Goal: Task Accomplishment & Management: Use online tool/utility

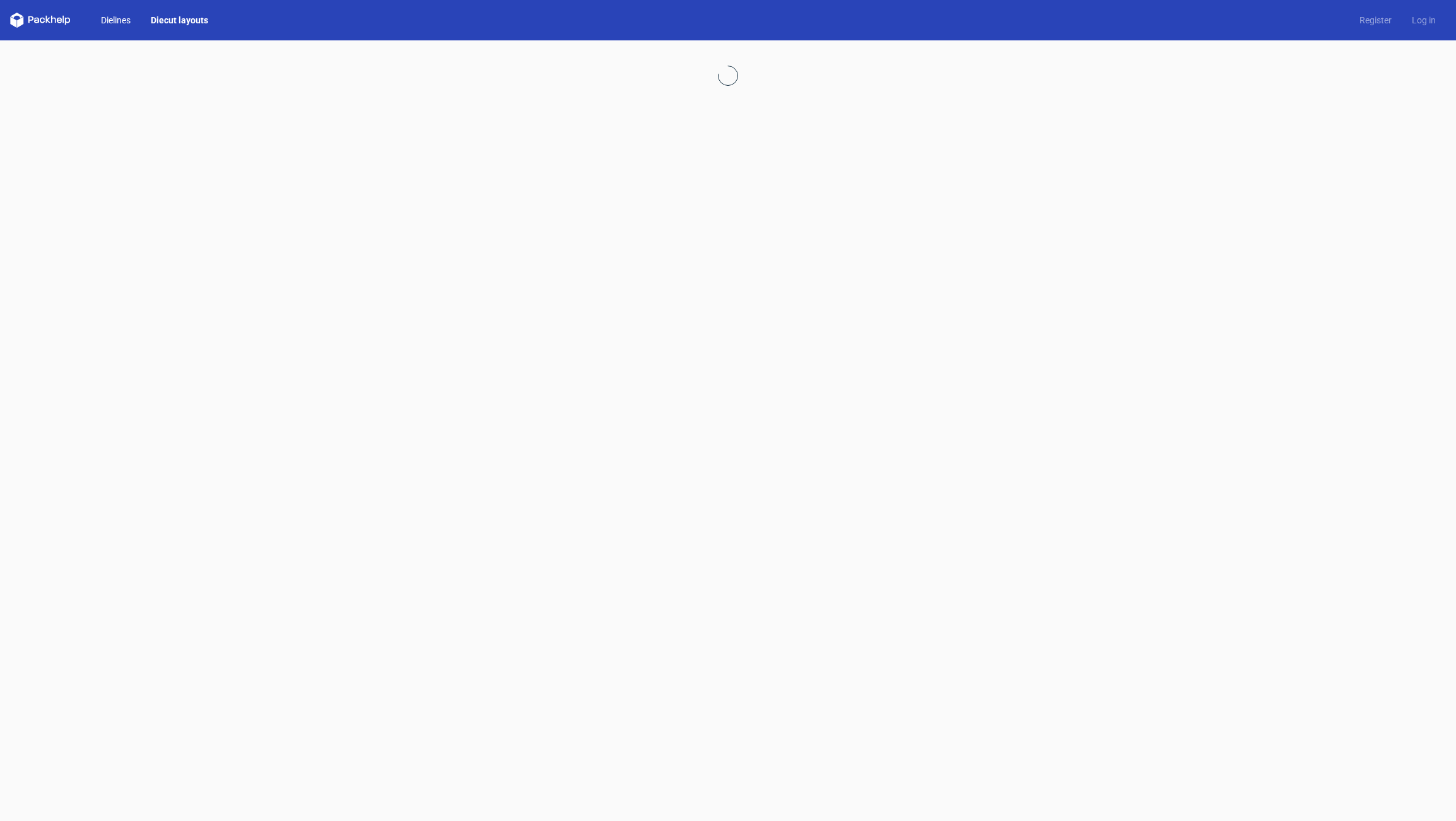
click at [108, 23] on link "Dielines" at bounding box center [115, 20] width 50 height 13
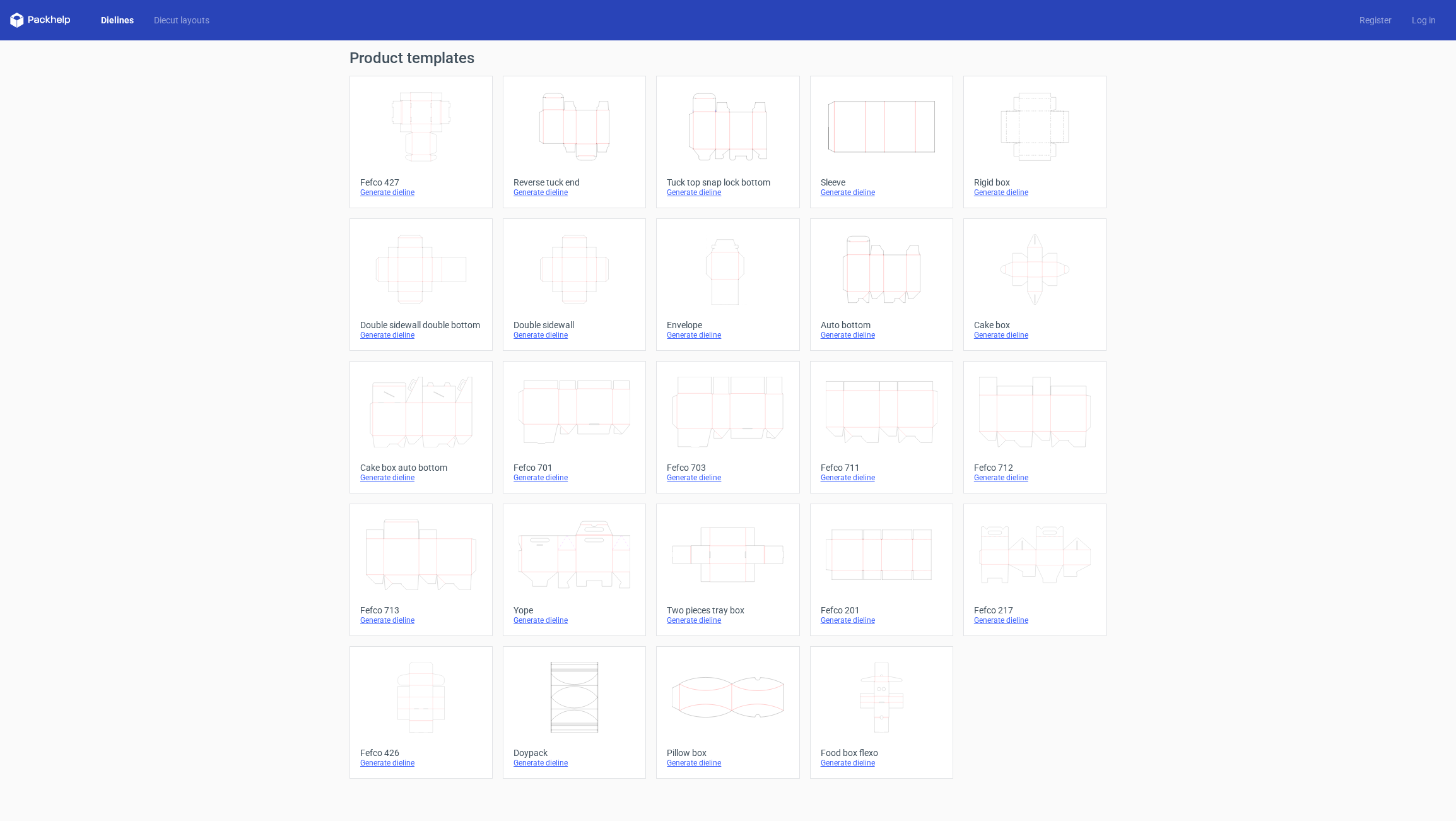
click at [719, 145] on icon "Height Depth Width" at bounding box center [728, 127] width 112 height 70
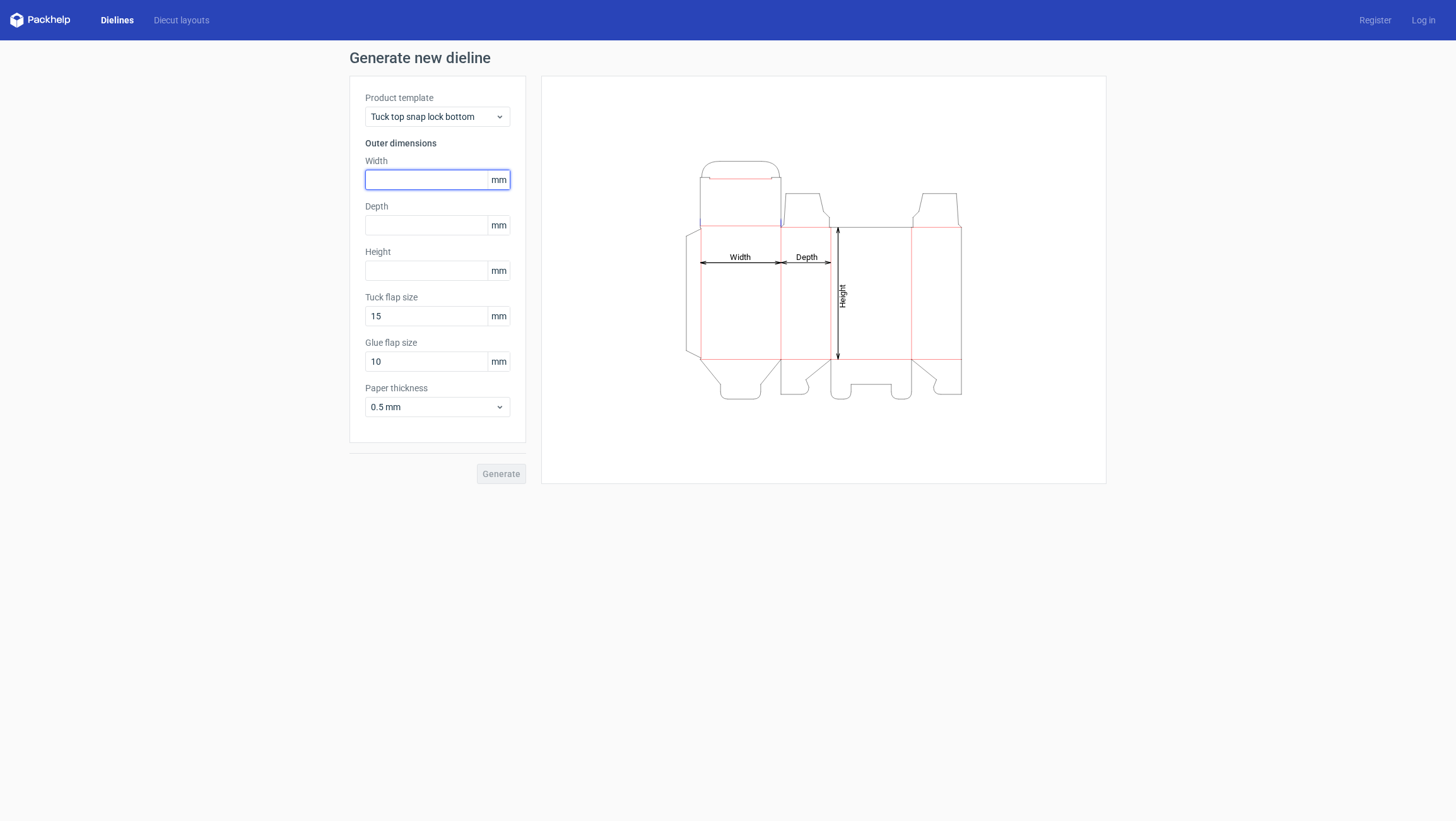
click at [397, 178] on input "text" at bounding box center [438, 179] width 145 height 20
click at [387, 222] on input "text" at bounding box center [438, 225] width 145 height 20
type input "45"
click at [369, 268] on input "text" at bounding box center [438, 271] width 145 height 20
click at [401, 181] on input "text" at bounding box center [438, 179] width 145 height 20
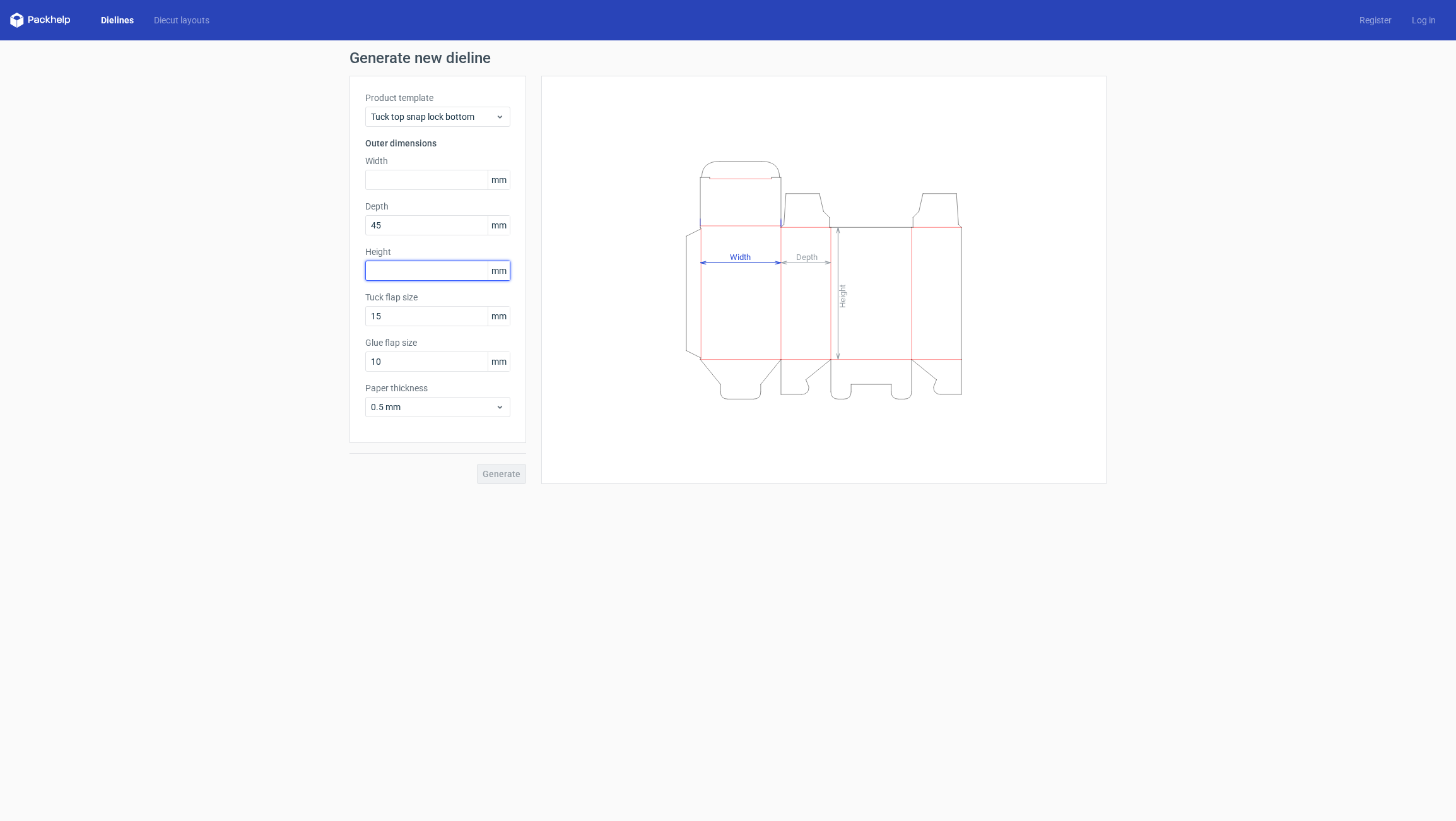
click at [393, 265] on input "text" at bounding box center [438, 271] width 145 height 20
click at [385, 178] on input "text" at bounding box center [438, 179] width 145 height 20
click at [384, 272] on input "19" at bounding box center [438, 271] width 145 height 20
type input "190"
click at [402, 173] on input "text" at bounding box center [438, 179] width 145 height 20
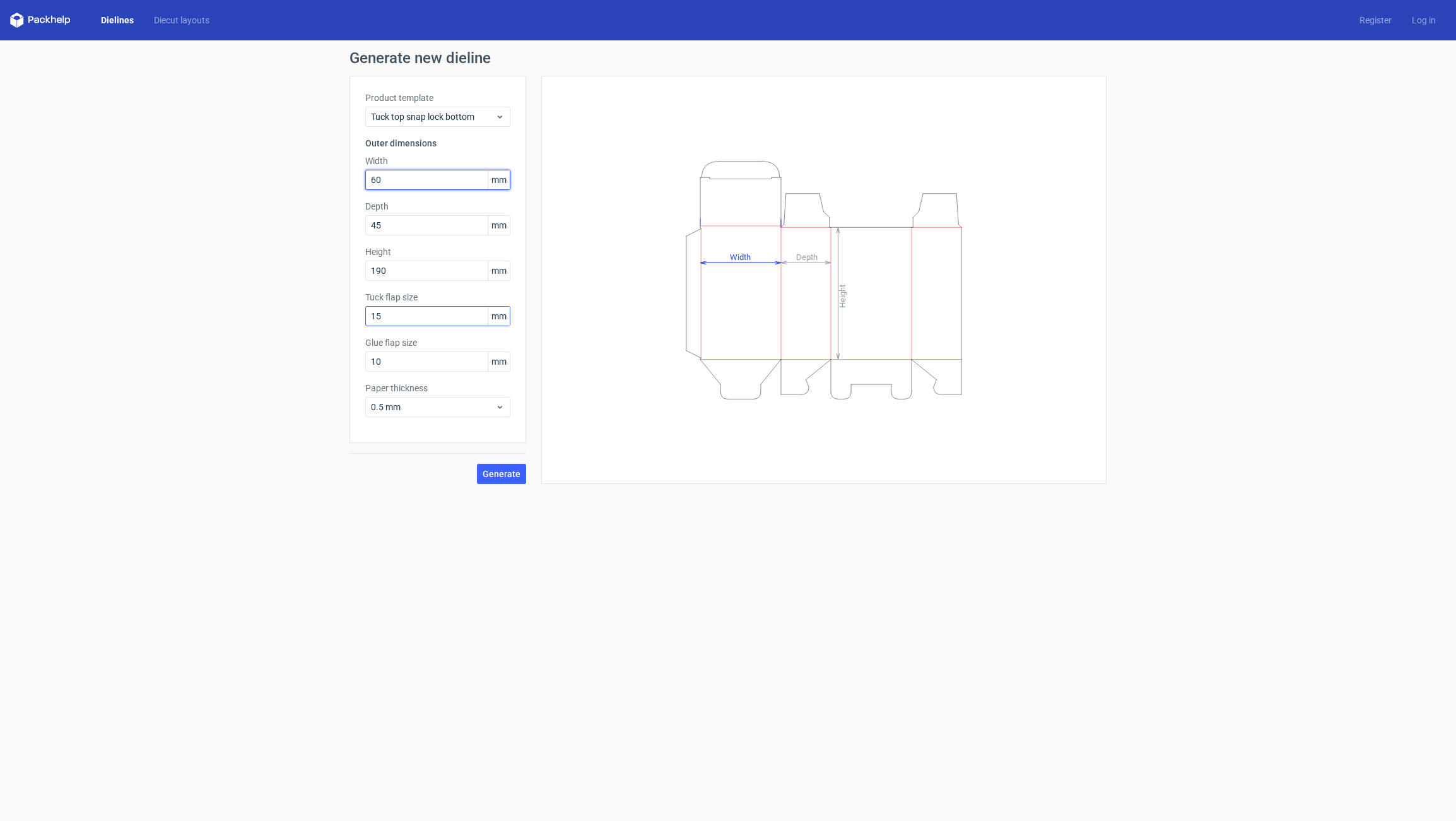
type input "60"
click at [406, 319] on input "15" at bounding box center [438, 316] width 145 height 20
click at [408, 365] on input "10" at bounding box center [438, 361] width 145 height 20
type input "15"
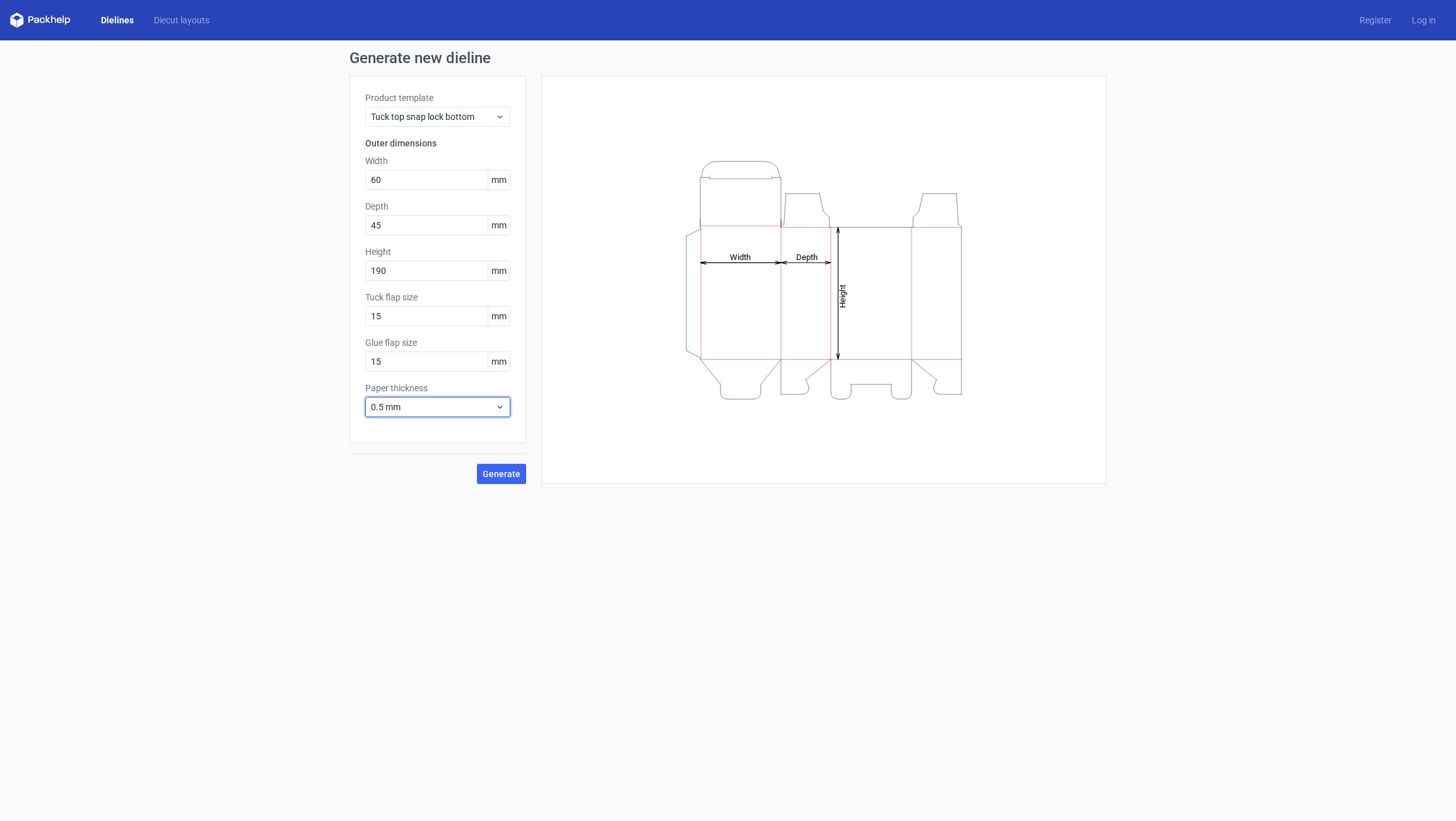
click at [414, 409] on span "0.5 mm" at bounding box center [433, 407] width 124 height 13
click at [405, 429] on div "0.4 mm" at bounding box center [438, 435] width 135 height 20
click at [512, 473] on span "Generate" at bounding box center [501, 474] width 38 height 9
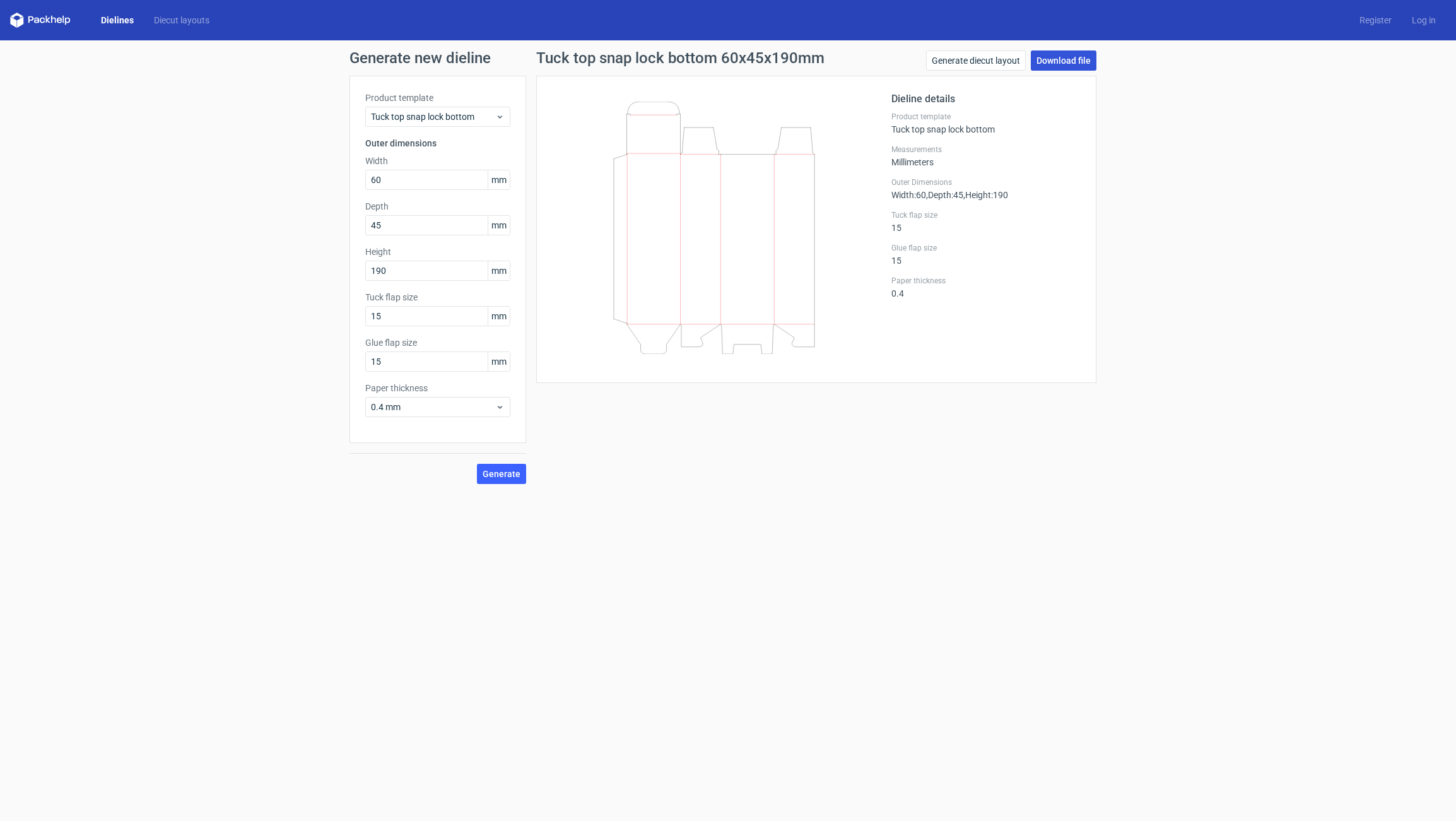
click at [1066, 64] on link "Download file" at bounding box center [1063, 60] width 66 height 20
click at [393, 267] on input "190" at bounding box center [438, 271] width 145 height 20
type input "140"
click at [390, 229] on input "45" at bounding box center [438, 225] width 145 height 20
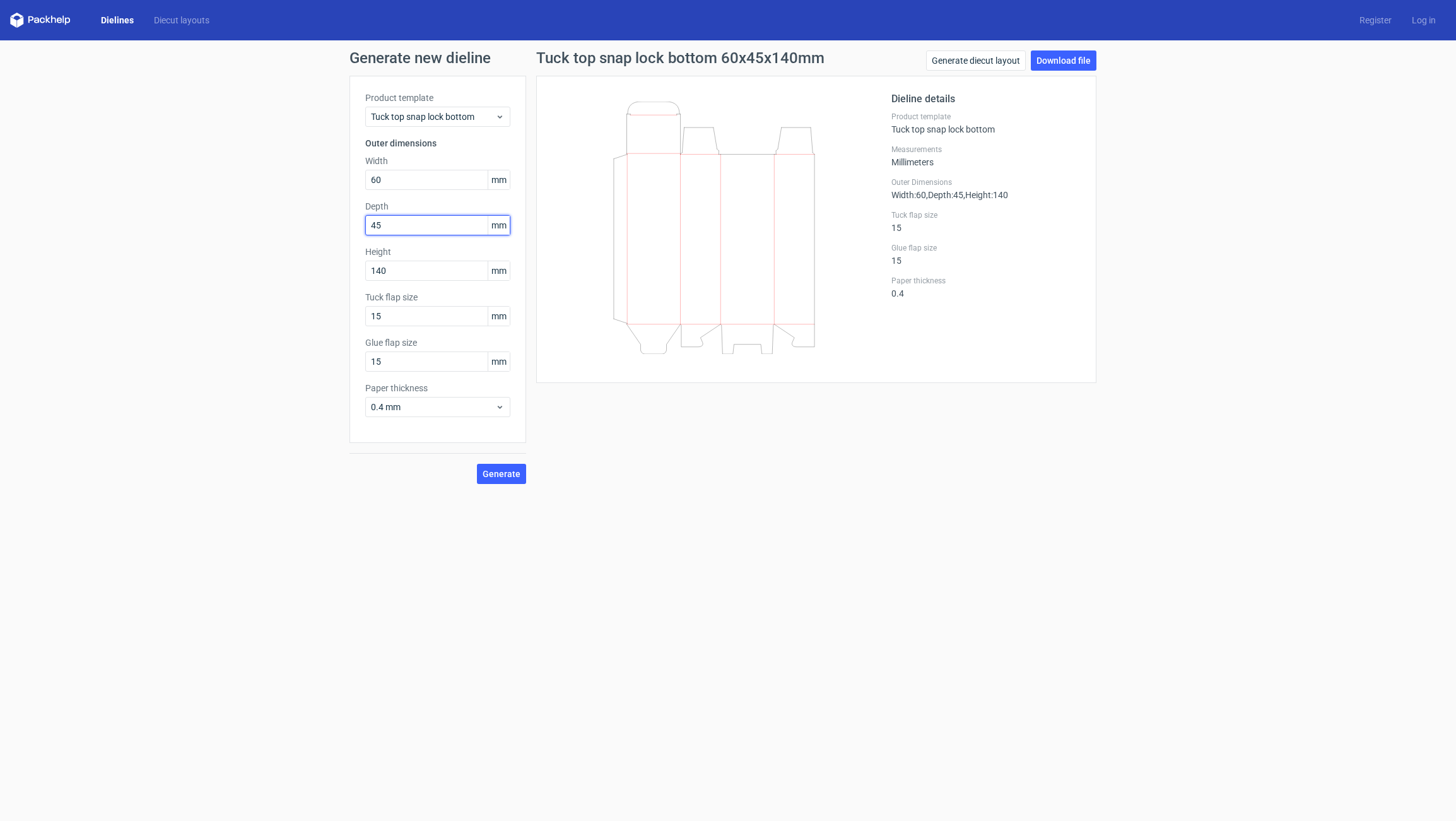
click at [390, 229] on input "45" at bounding box center [438, 225] width 145 height 20
type input "59"
click at [318, 302] on div "Generate new dieline Product template Tuck top snap lock bottom Outer dimension…" at bounding box center [728, 267] width 1456 height 454
click at [384, 181] on input "60" at bounding box center [438, 179] width 145 height 20
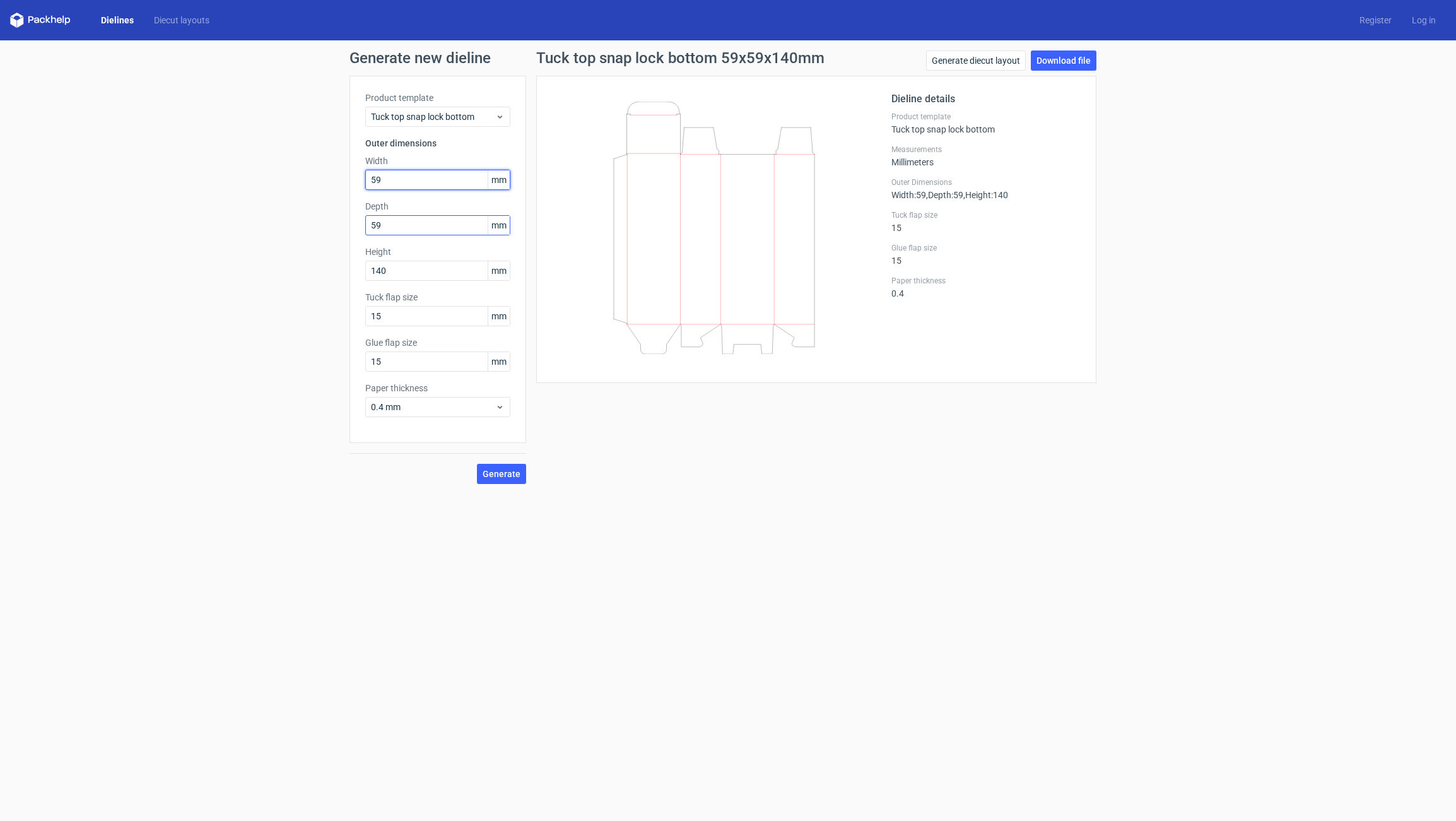
type input "59"
click at [393, 220] on input "59" at bounding box center [438, 225] width 145 height 20
type input "45"
click at [461, 470] on div "Generate" at bounding box center [438, 463] width 177 height 41
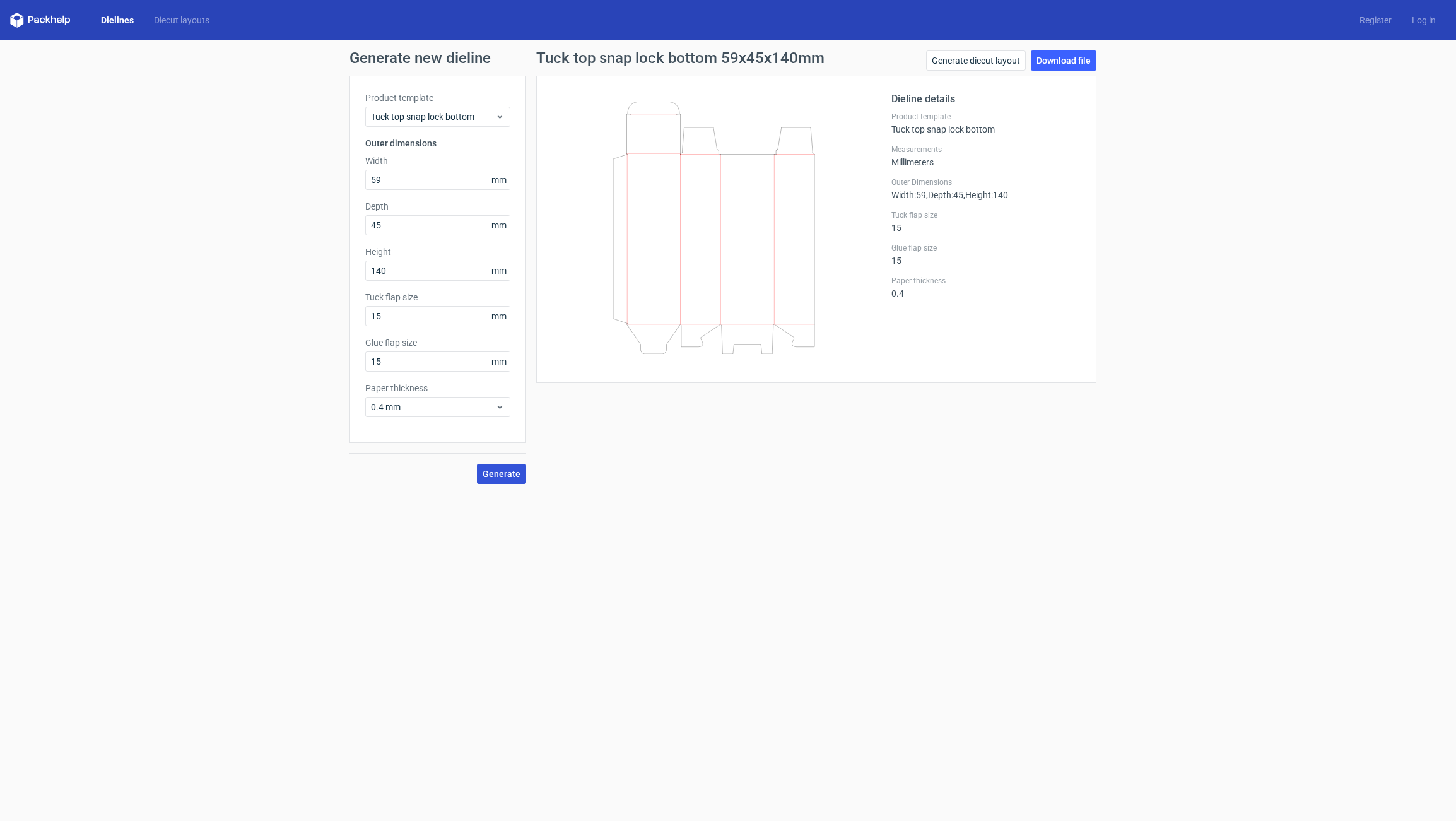
click at [492, 475] on span "Generate" at bounding box center [501, 474] width 38 height 9
click at [1048, 62] on link "Download file" at bounding box center [1063, 60] width 66 height 20
